Goal: Information Seeking & Learning: Learn about a topic

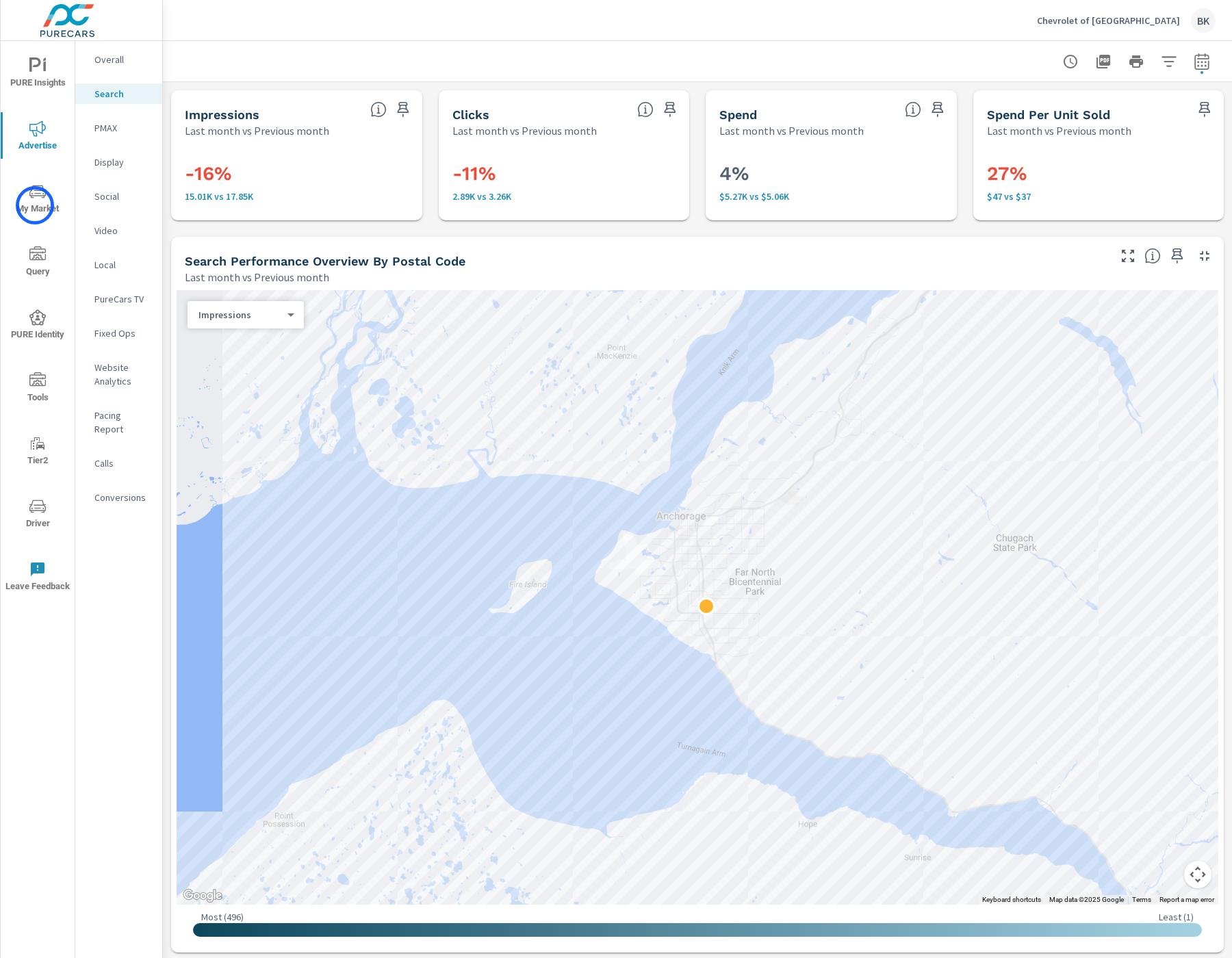
click at [35, 206] on span "My Market" at bounding box center [38, 200] width 66 height 34
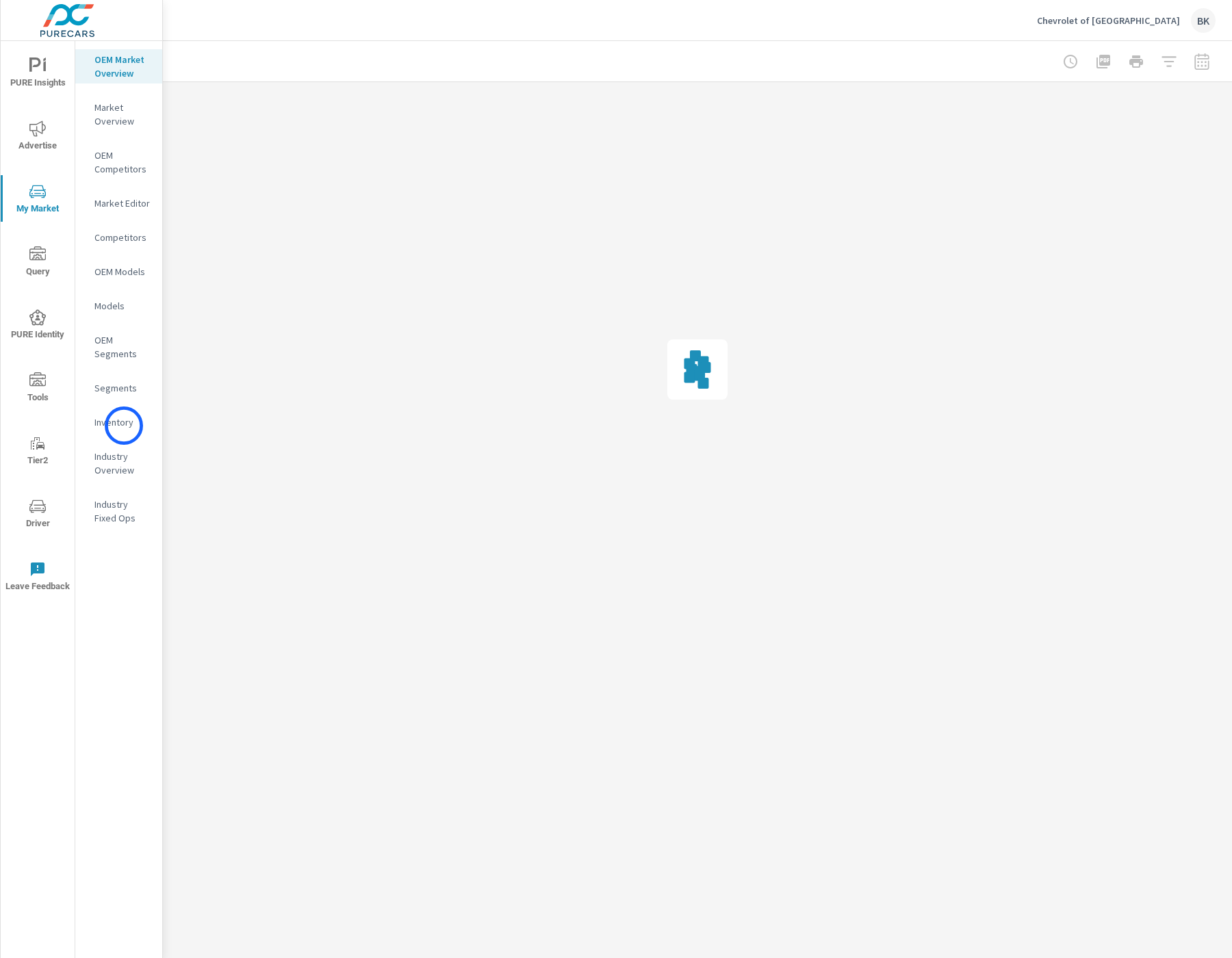
click at [124, 426] on p "Inventory" at bounding box center [122, 422] width 57 height 14
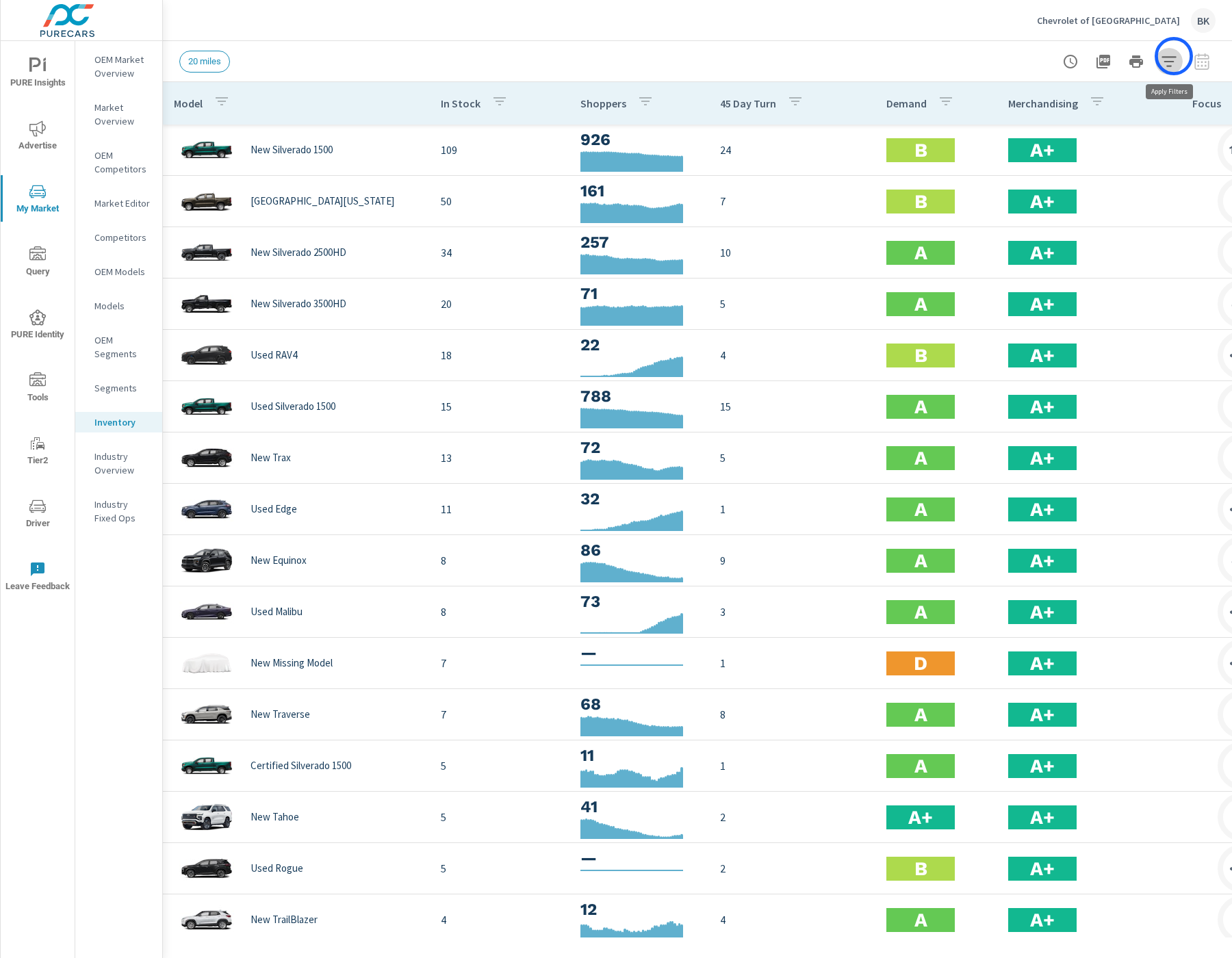
click at [1174, 56] on icon "button" at bounding box center [1169, 61] width 15 height 10
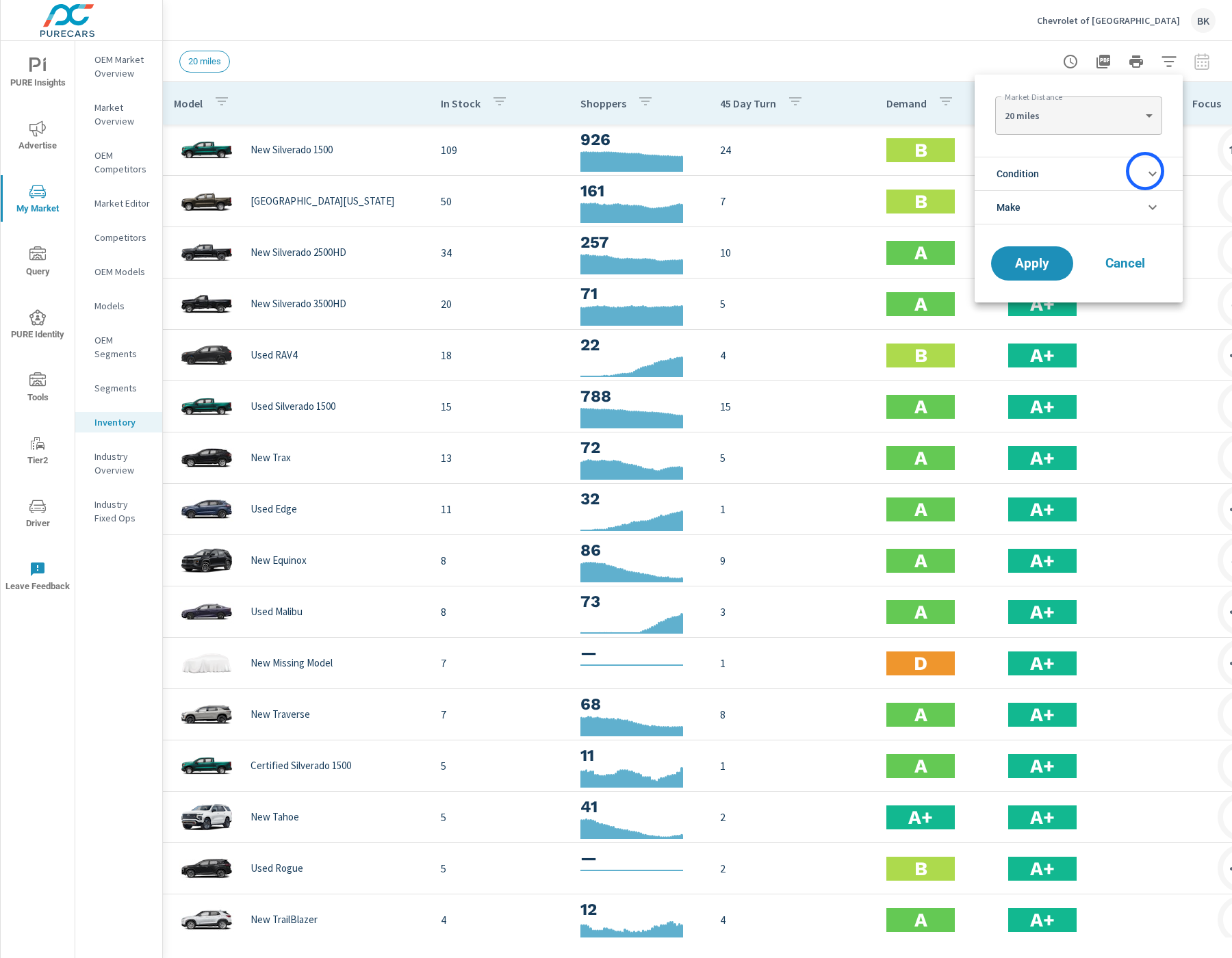
click at [1145, 171] on icon "filter options" at bounding box center [1152, 174] width 16 height 16
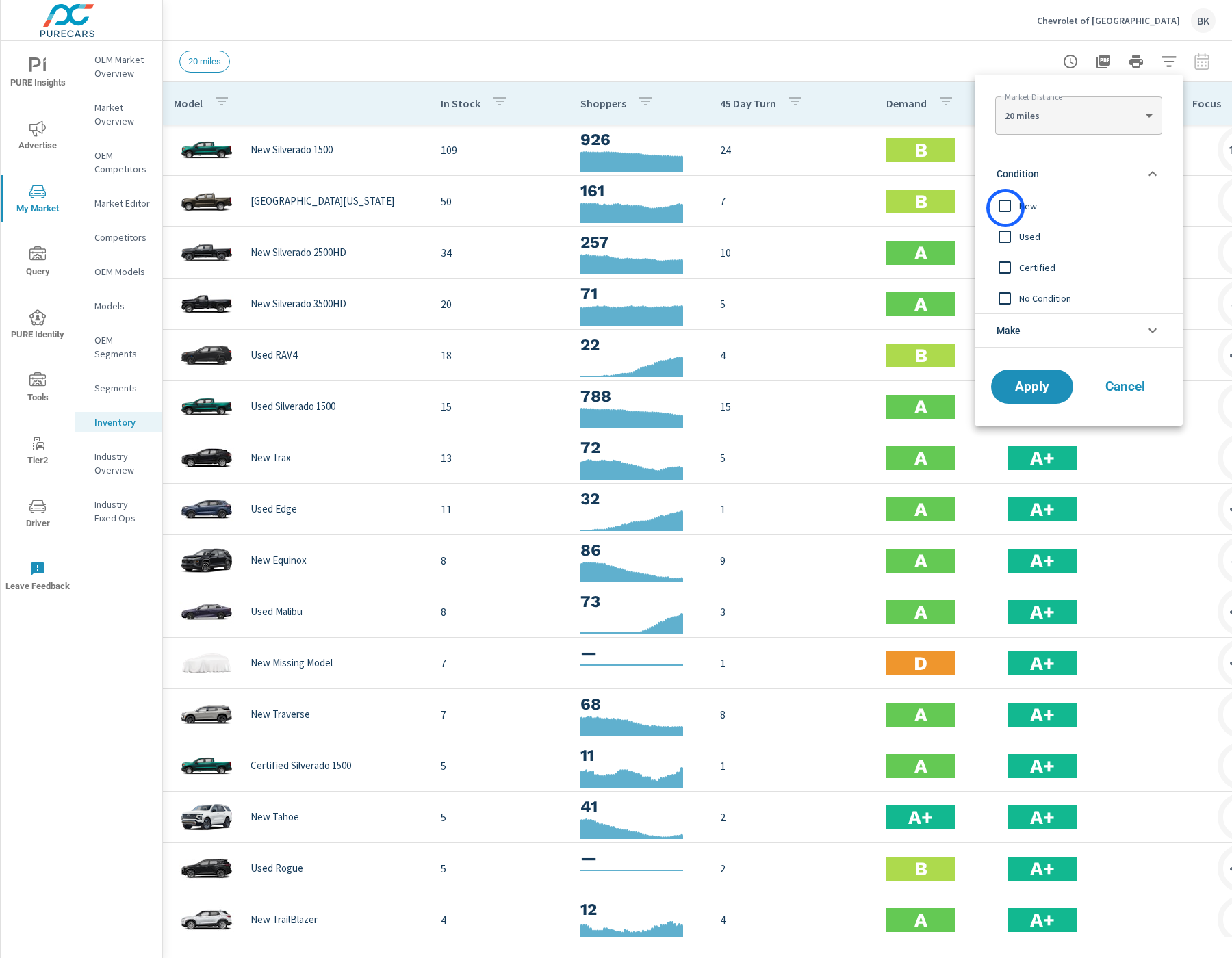
click at [1005, 208] on input "filter options" at bounding box center [1004, 206] width 29 height 29
click at [1020, 382] on span "Apply" at bounding box center [1032, 387] width 56 height 13
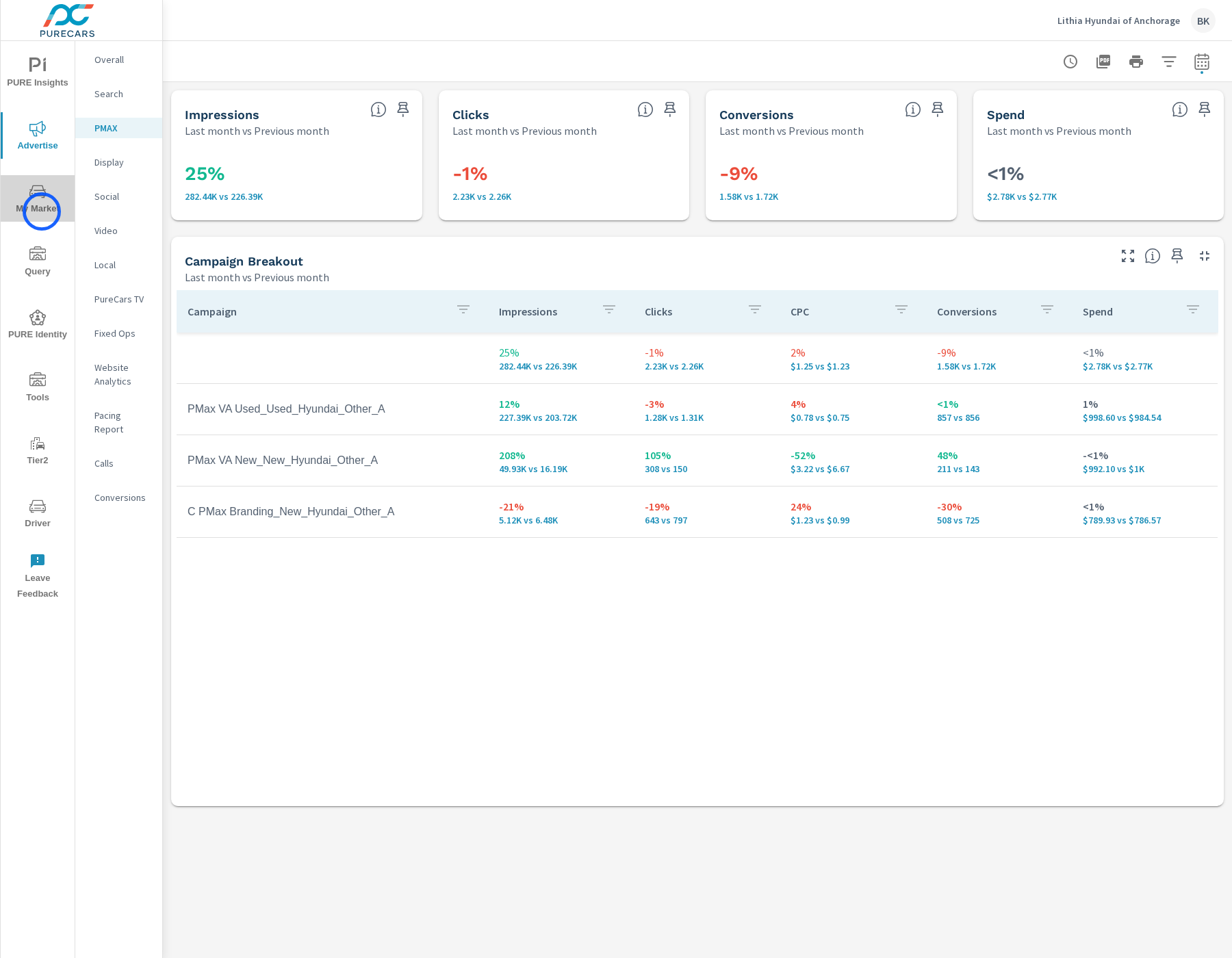
click at [42, 211] on span "My Market" at bounding box center [38, 200] width 66 height 34
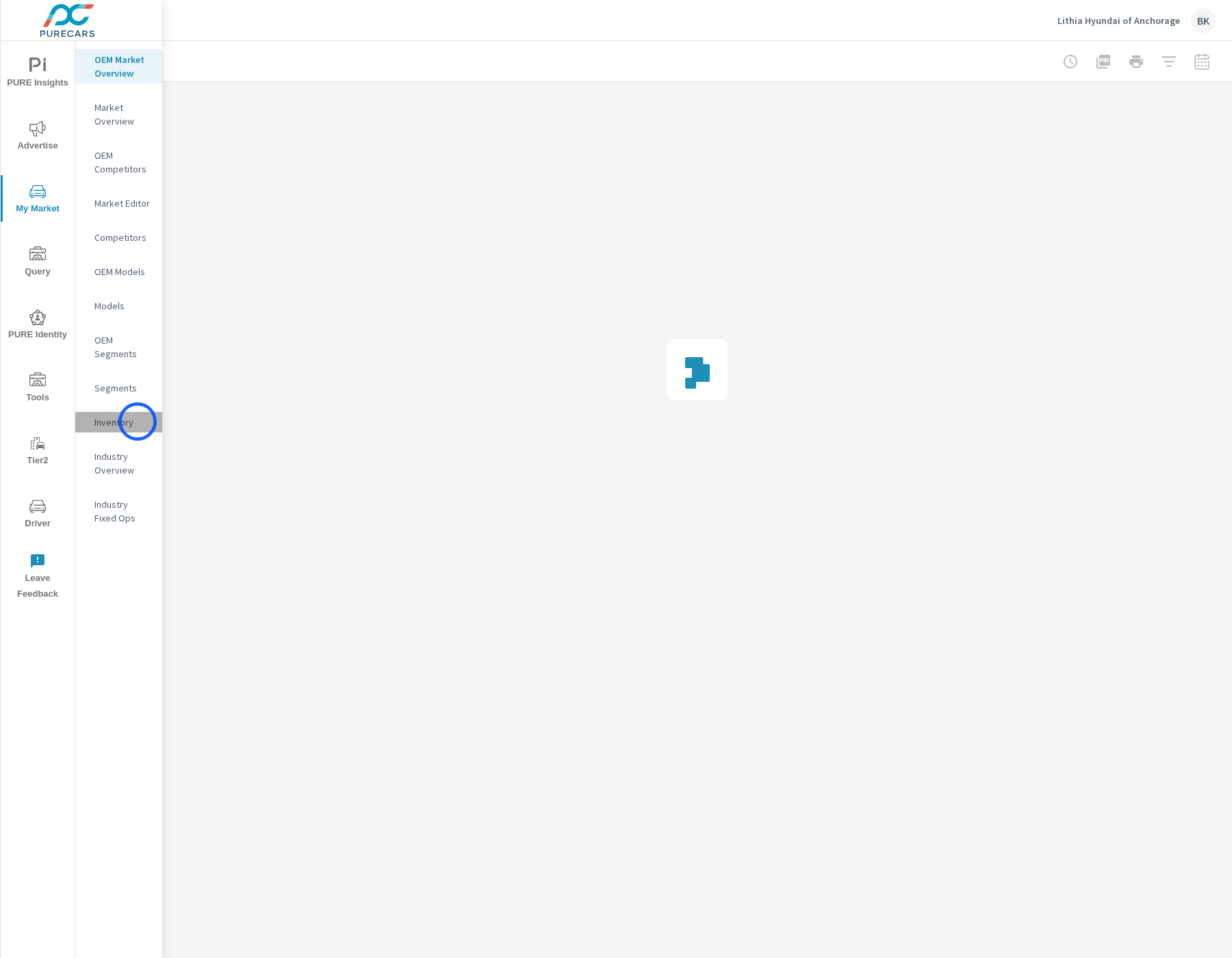
click at [138, 422] on p "Inventory" at bounding box center [122, 422] width 57 height 14
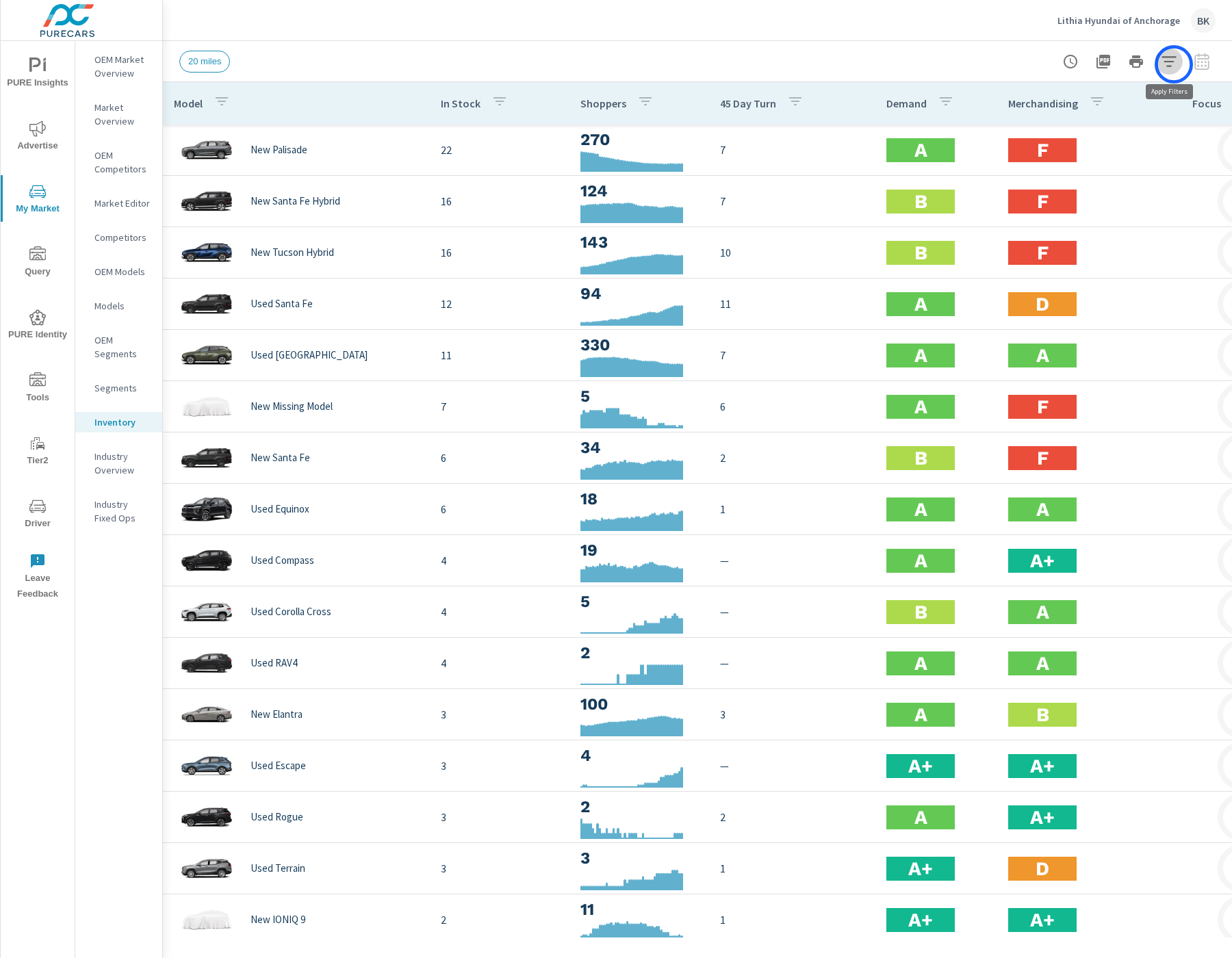
click at [1174, 64] on icon "button" at bounding box center [1169, 61] width 16 height 16
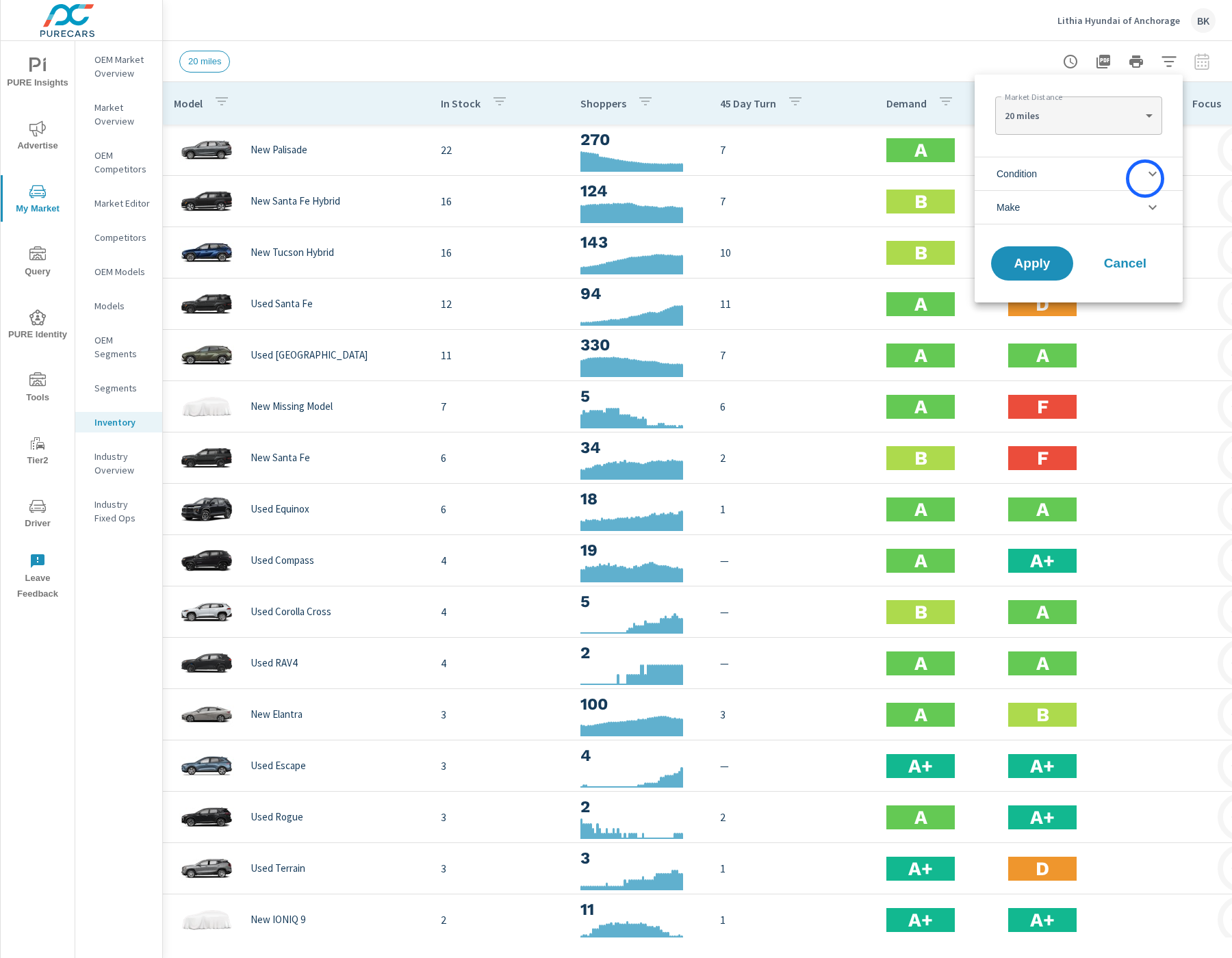
click at [1145, 178] on icon "filter options" at bounding box center [1152, 174] width 16 height 16
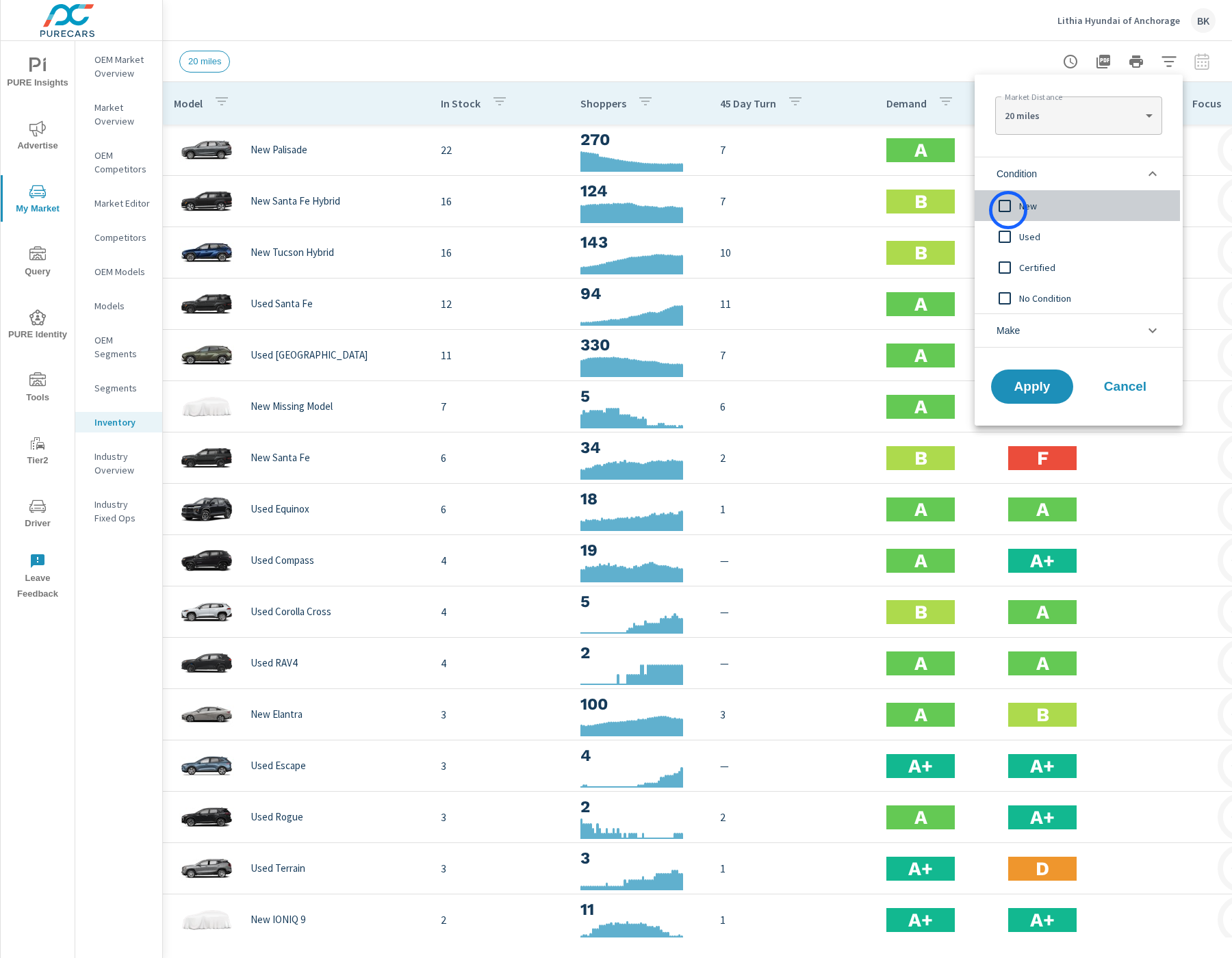
click at [1008, 210] on input "filter options" at bounding box center [1004, 206] width 29 height 29
click at [1033, 386] on span "Apply" at bounding box center [1032, 387] width 56 height 13
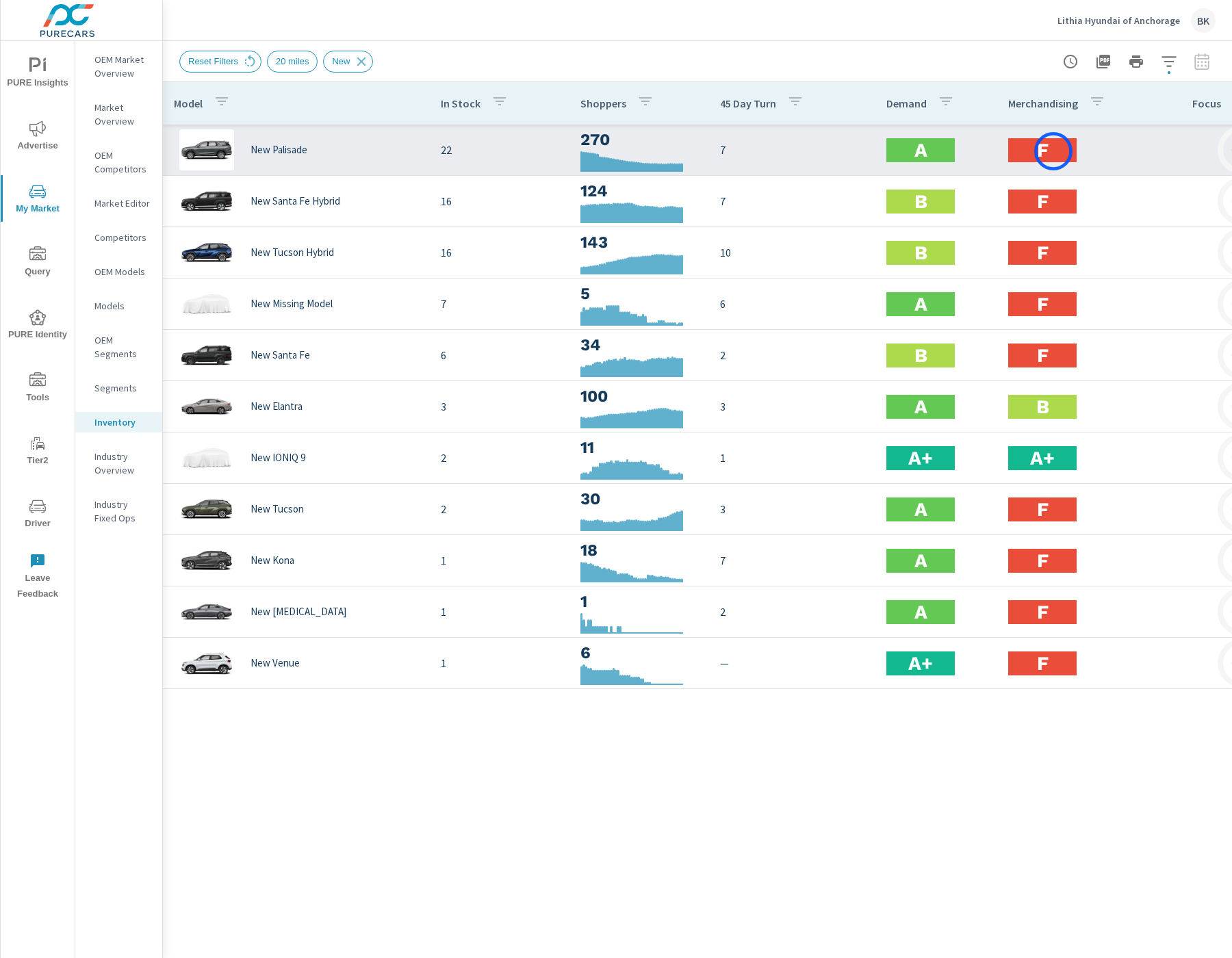
click at [1053, 151] on div "F" at bounding box center [1042, 150] width 69 height 24
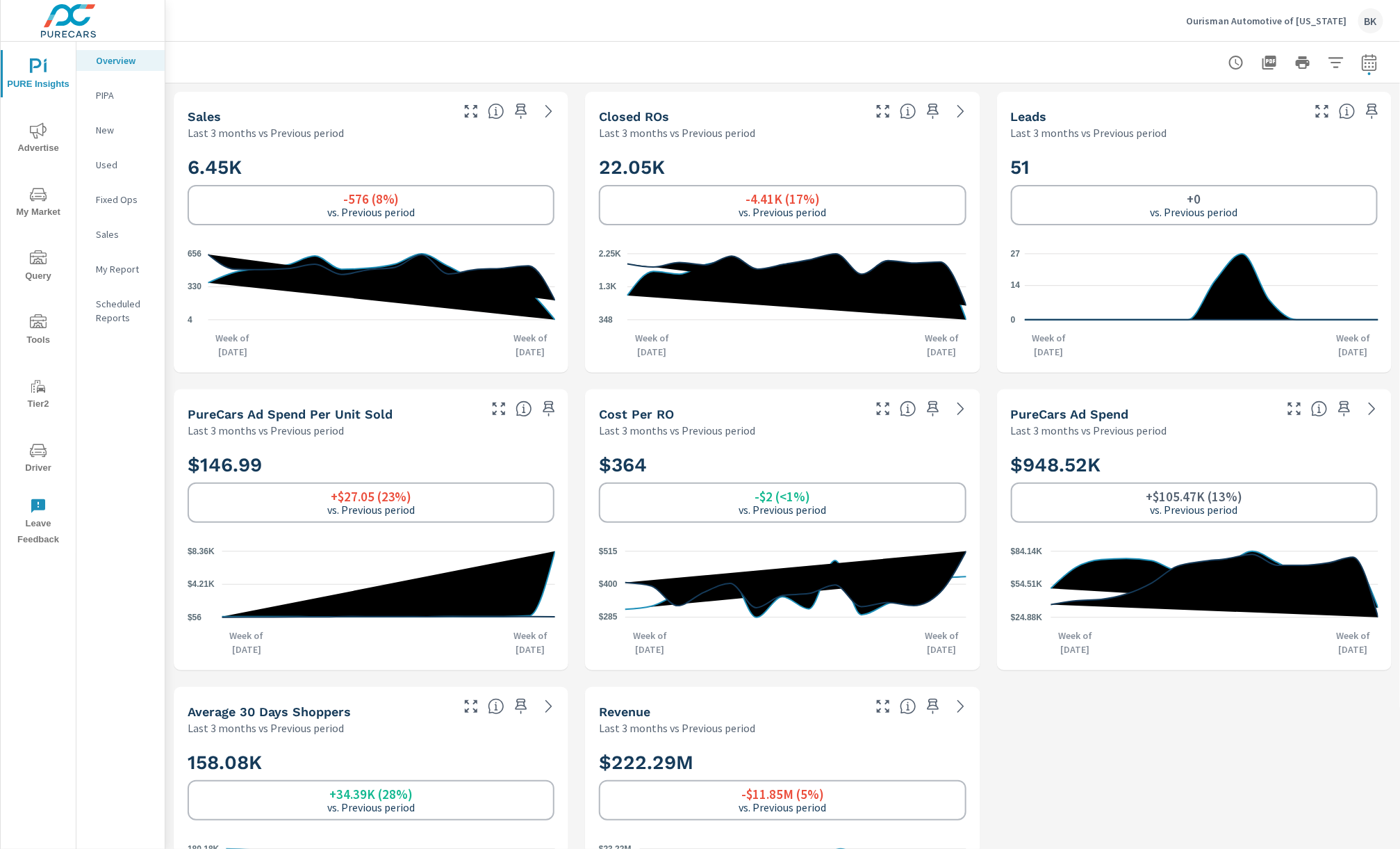
scroll to position [238, 0]
